Goal: Information Seeking & Learning: Find specific fact

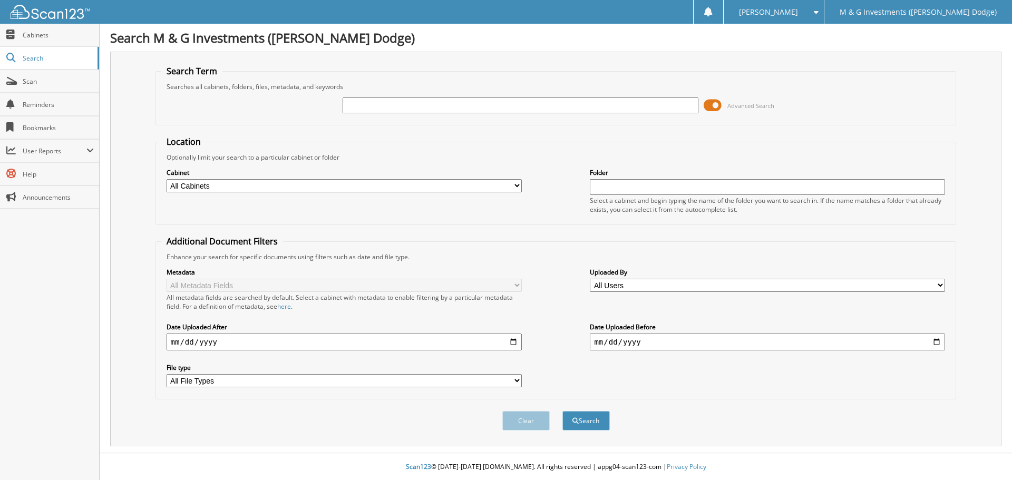
click at [542, 100] on input "text" at bounding box center [520, 106] width 355 height 16
type input "550369"
click at [562, 411] on button "Search" at bounding box center [585, 421] width 47 height 20
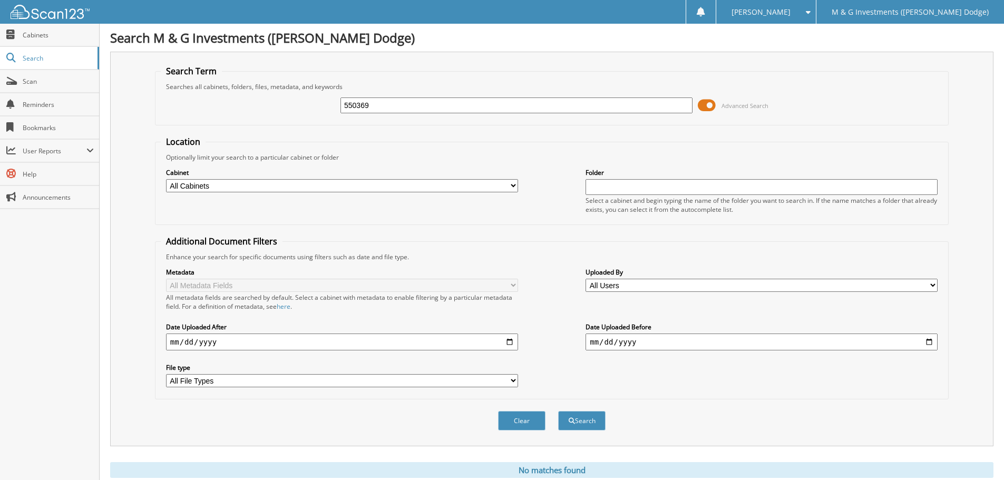
click at [477, 109] on input "550369" at bounding box center [517, 106] width 352 height 16
type input "5"
click at [431, 104] on input "text" at bounding box center [517, 106] width 352 height 16
type input "687868-1"
click at [558, 411] on button "Search" at bounding box center [581, 421] width 47 height 20
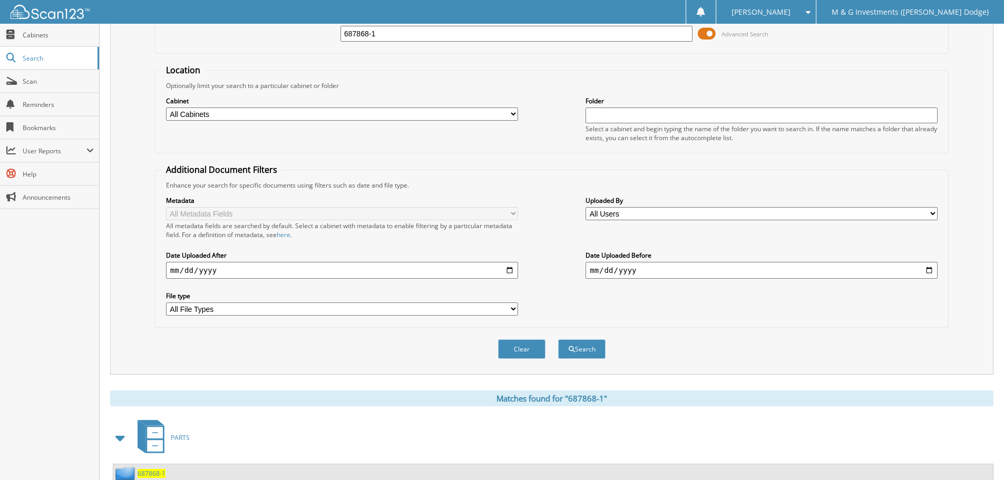
scroll to position [150, 0]
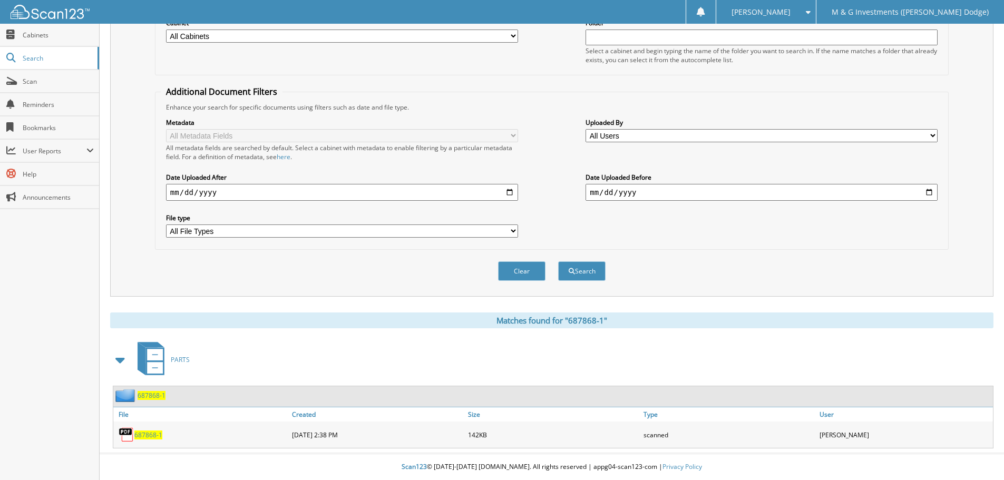
click at [151, 396] on span "687868-1" at bounding box center [152, 395] width 28 height 9
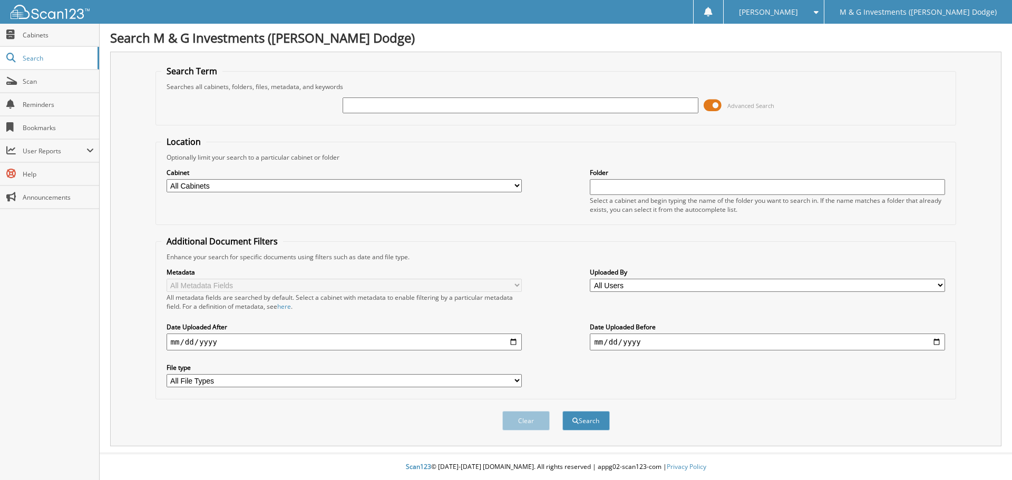
click at [443, 105] on input "text" at bounding box center [520, 106] width 355 height 16
type input "688009"
click at [562, 411] on button "Search" at bounding box center [585, 421] width 47 height 20
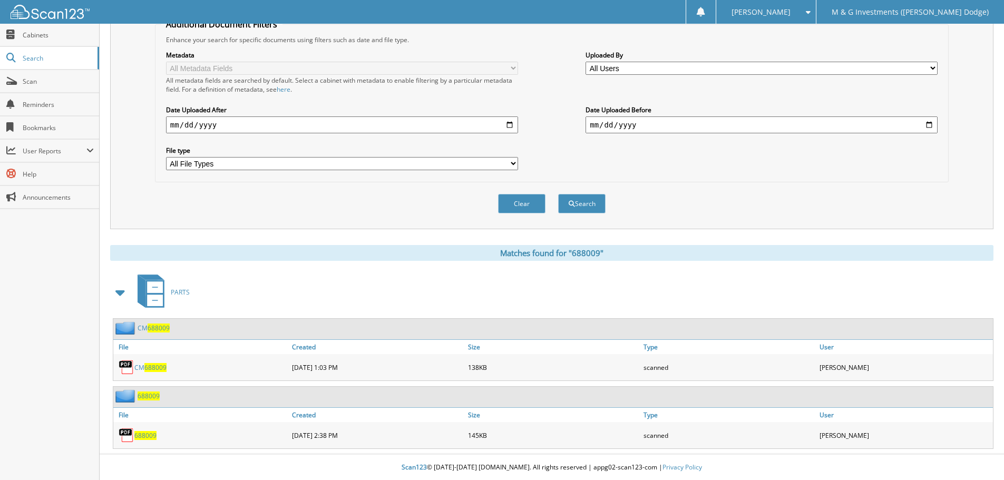
scroll to position [218, 0]
click at [157, 328] on span "688009" at bounding box center [159, 327] width 22 height 9
